Goal: Task Accomplishment & Management: Use online tool/utility

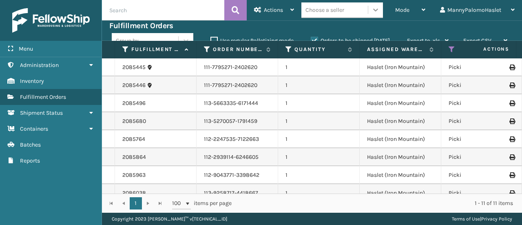
click at [375, 9] on icon at bounding box center [375, 10] width 5 height 3
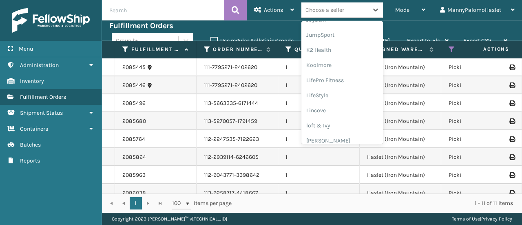
scroll to position [258, 0]
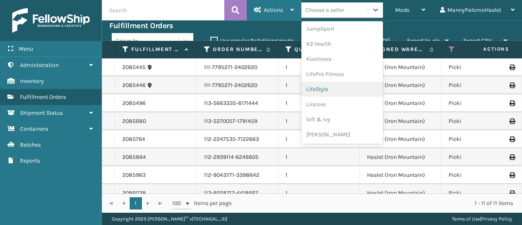
click at [282, 16] on div "Actions" at bounding box center [274, 10] width 40 height 20
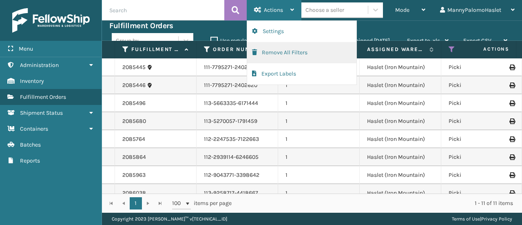
click at [290, 54] on button "Remove All Filters" at bounding box center [301, 52] width 109 height 21
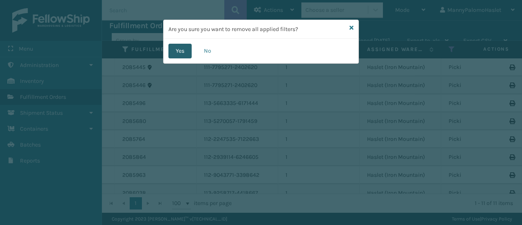
click at [182, 51] on button "Yes" at bounding box center [180, 51] width 23 height 15
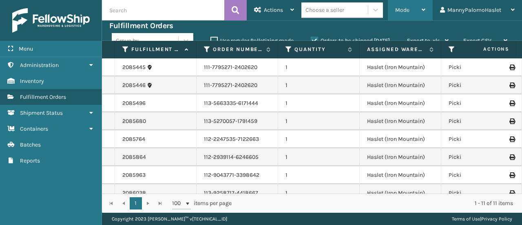
click at [414, 12] on div "Mode" at bounding box center [410, 10] width 30 height 20
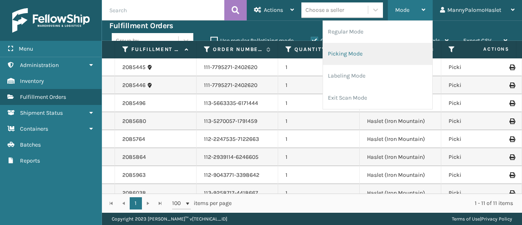
click at [382, 56] on li "Picking Mode" at bounding box center [377, 54] width 109 height 22
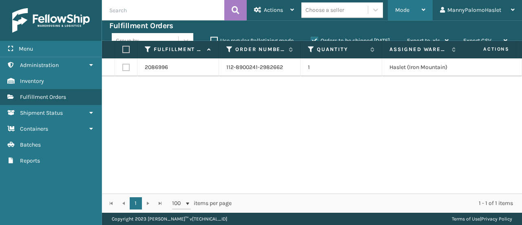
click at [421, 14] on div "Mode" at bounding box center [410, 10] width 30 height 20
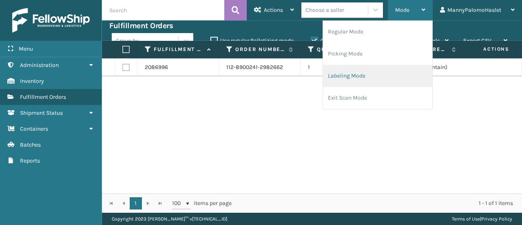
click at [383, 75] on li "Labeling Mode" at bounding box center [377, 76] width 109 height 22
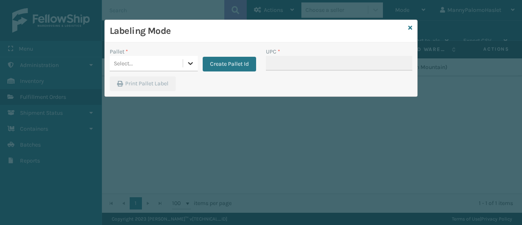
click at [189, 62] on icon at bounding box center [190, 63] width 5 height 3
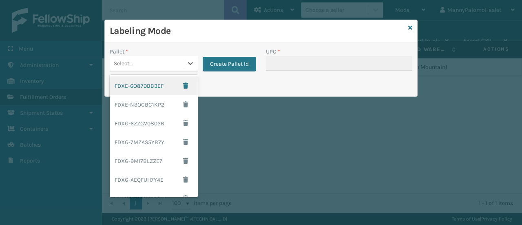
click at [164, 84] on div "FDXE-6O870BB3EF" at bounding box center [154, 85] width 88 height 19
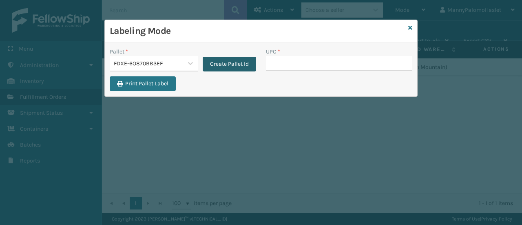
click at [220, 64] on button "Create Pallet Id" at bounding box center [229, 64] width 53 height 15
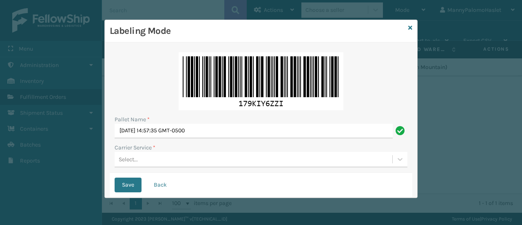
click at [200, 160] on div "Select..." at bounding box center [261, 160] width 293 height 16
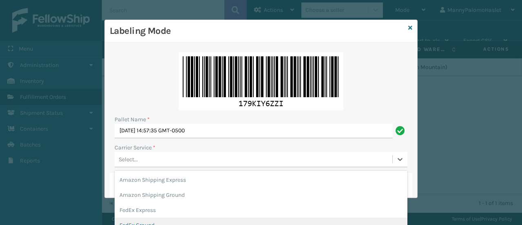
scroll to position [68, 0]
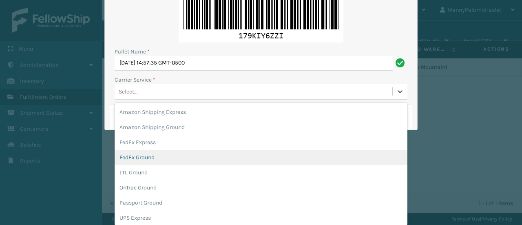
click at [200, 160] on div "FedEx Ground" at bounding box center [261, 157] width 293 height 15
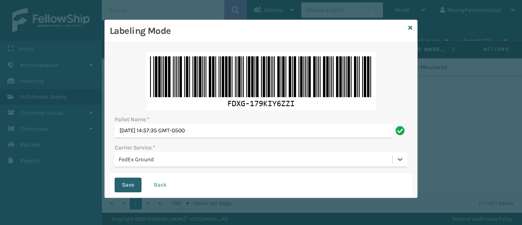
click at [132, 187] on button "Save" at bounding box center [128, 184] width 27 height 15
